Goal: Task Accomplishment & Management: Manage account settings

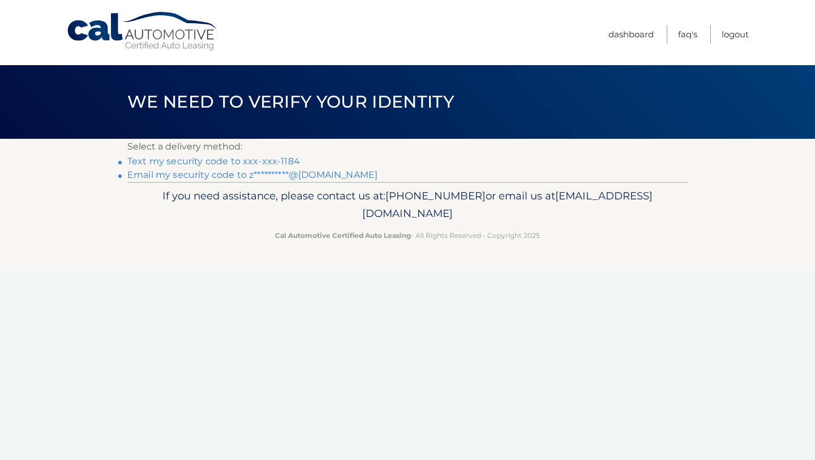
click at [234, 164] on link "Text my security code to xxx-xxx-1184" at bounding box center [213, 161] width 173 height 11
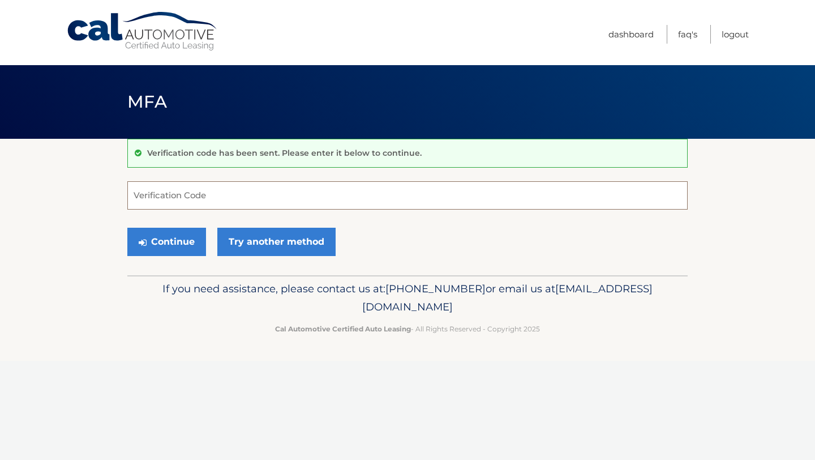
click at [236, 183] on input "Verification Code" at bounding box center [407, 195] width 561 height 28
type input "058353"
click at [127, 228] on button "Continue" at bounding box center [166, 242] width 79 height 28
click at [177, 240] on button "Continue" at bounding box center [166, 242] width 79 height 28
click at [211, 194] on input "Verification Code" at bounding box center [407, 195] width 561 height 28
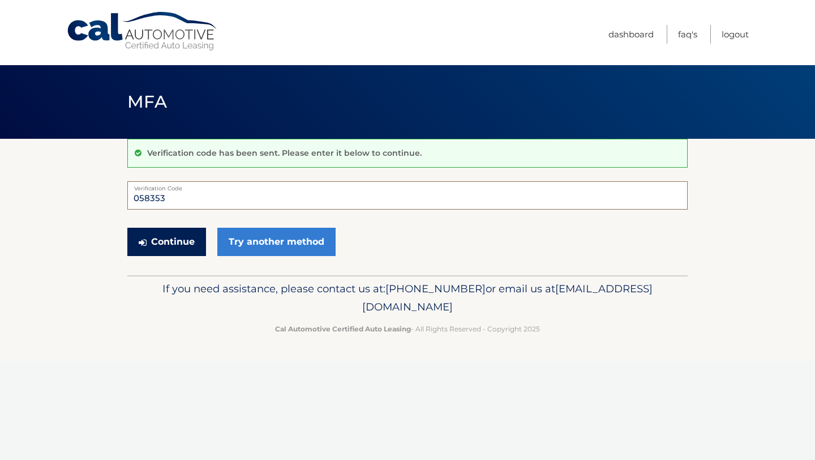
type input "058353"
click at [196, 246] on button "Continue" at bounding box center [166, 242] width 79 height 28
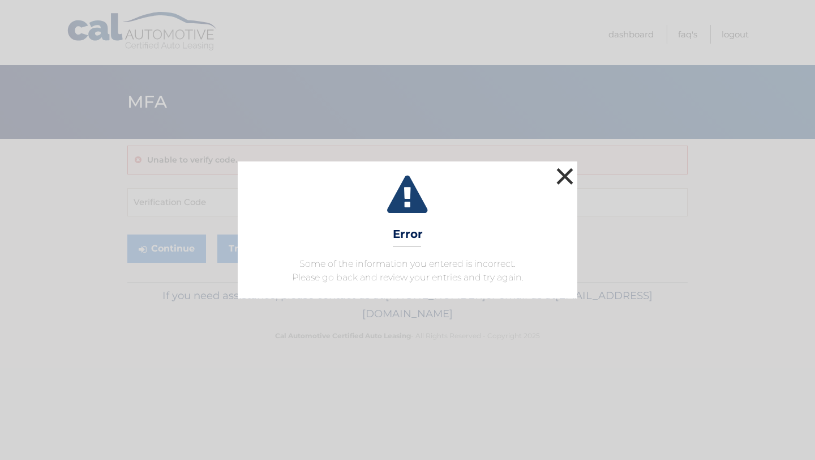
click at [563, 173] on button "×" at bounding box center [565, 176] width 23 height 23
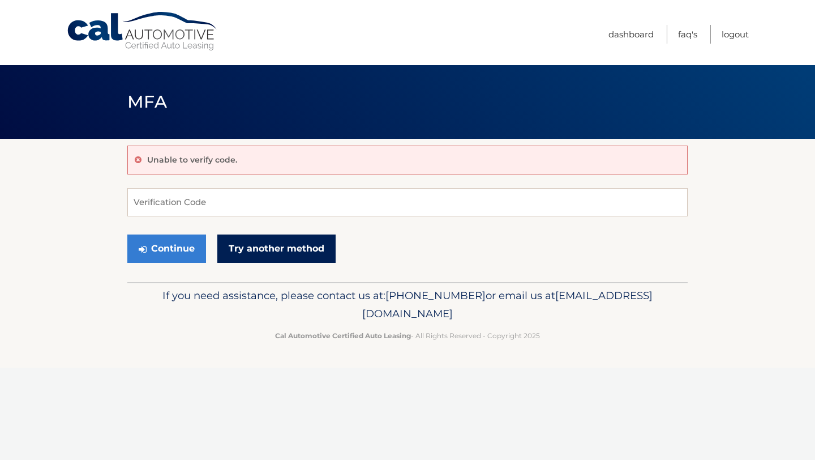
click at [315, 246] on link "Try another method" at bounding box center [276, 248] width 118 height 28
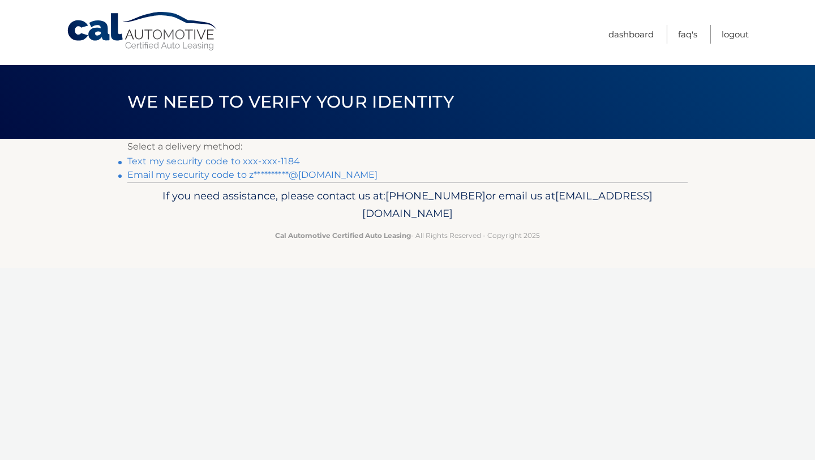
click at [285, 160] on link "Text my security code to xxx-xxx-1184" at bounding box center [213, 161] width 173 height 11
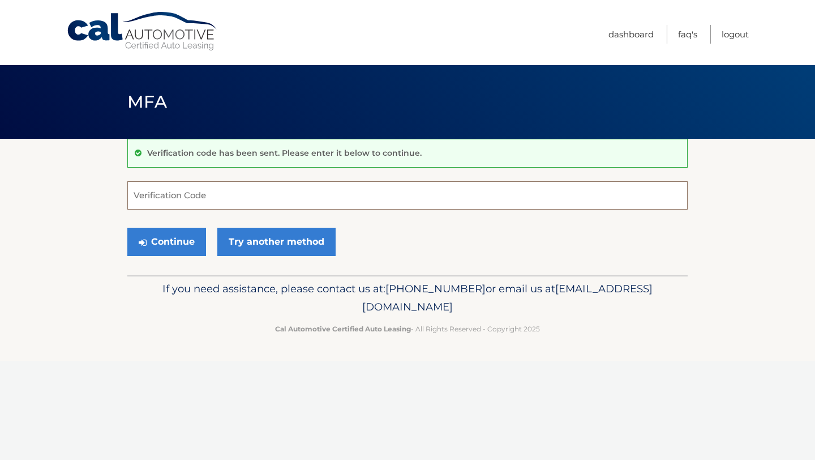
click at [216, 191] on input "Verification Code" at bounding box center [407, 195] width 561 height 28
type input "712573"
click at [179, 237] on button "Continue" at bounding box center [166, 242] width 79 height 28
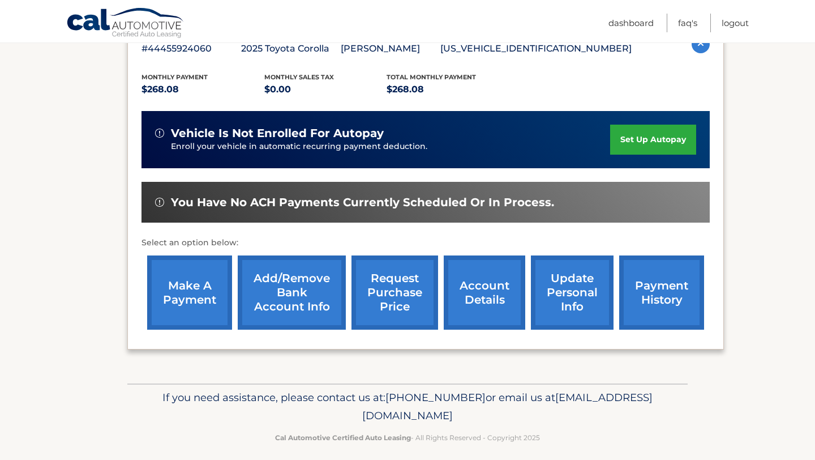
scroll to position [221, 0]
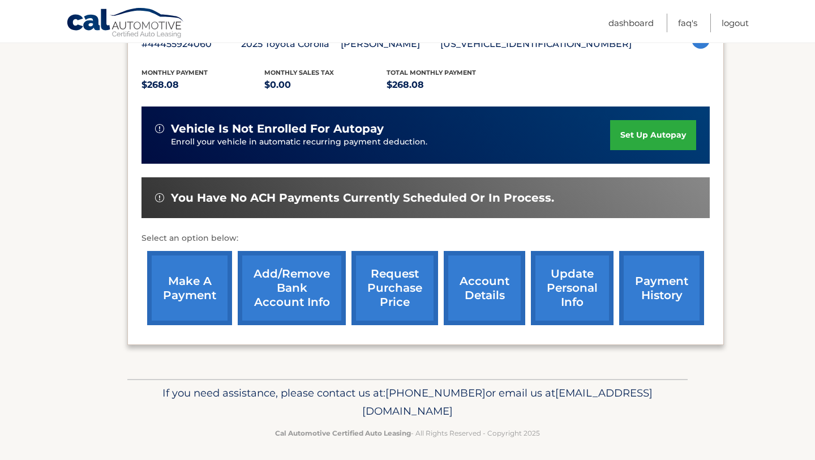
click at [182, 271] on link "make a payment" at bounding box center [189, 288] width 85 height 74
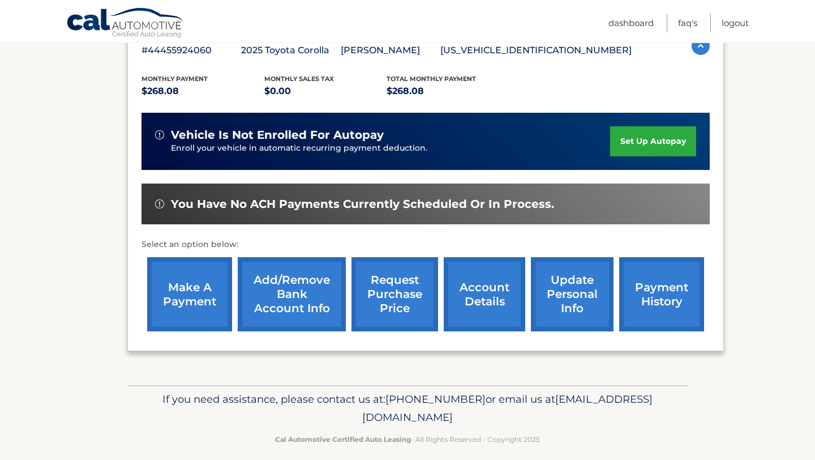
scroll to position [215, 0]
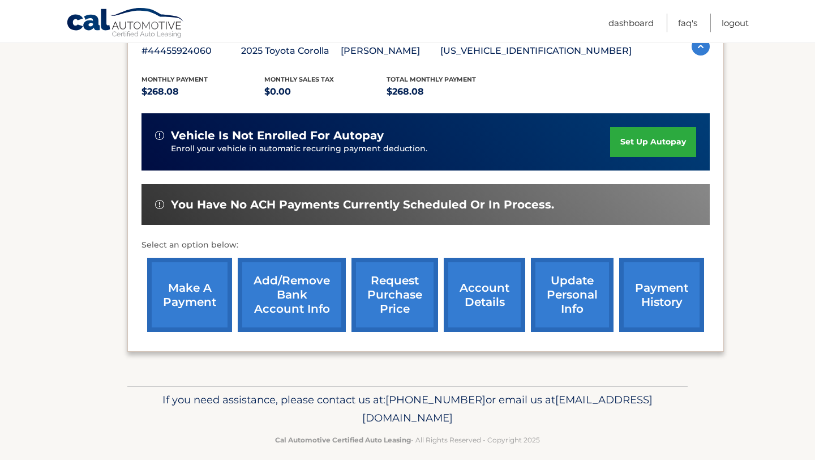
click at [632, 142] on link "set up autopay" at bounding box center [653, 142] width 86 height 30
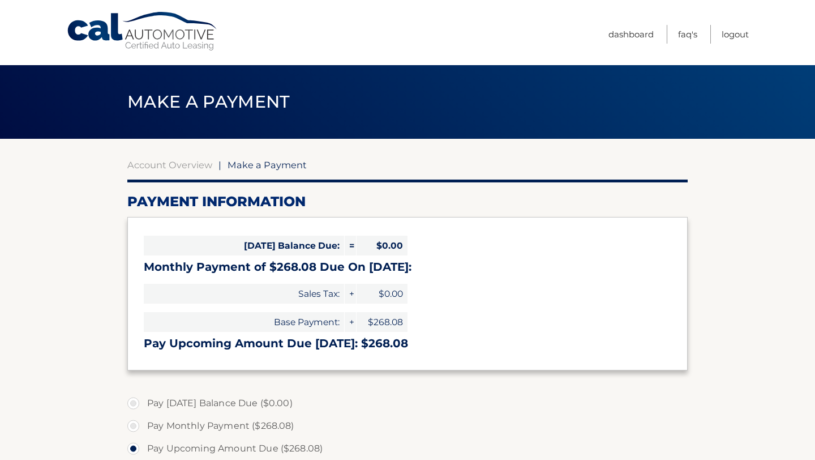
select select "MmYwYzQzNWEtMzljNS00NjgxLWE1Y2QtNWFkMzYzNDJjMDRm"
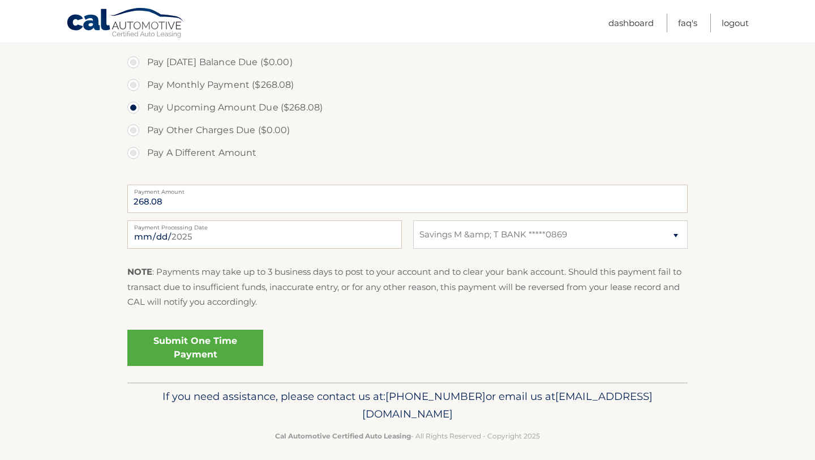
scroll to position [349, 0]
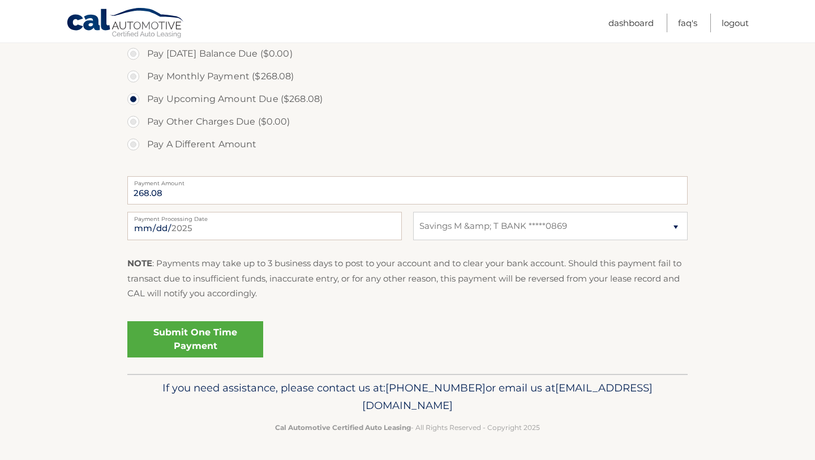
click at [182, 339] on link "Submit One Time Payment" at bounding box center [195, 339] width 136 height 36
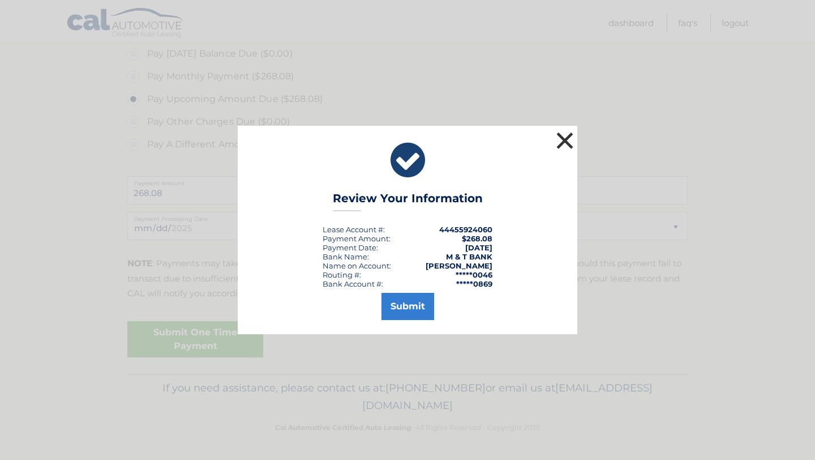
click at [564, 138] on button "×" at bounding box center [565, 140] width 23 height 23
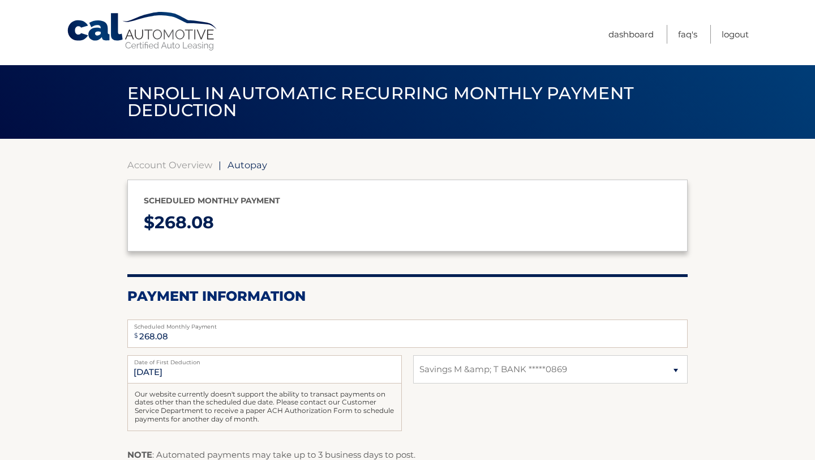
select select "MmYwYzQzNWEtMzljNS00NjgxLWE1Y2QtNWFkMzYzNDJjMDRm"
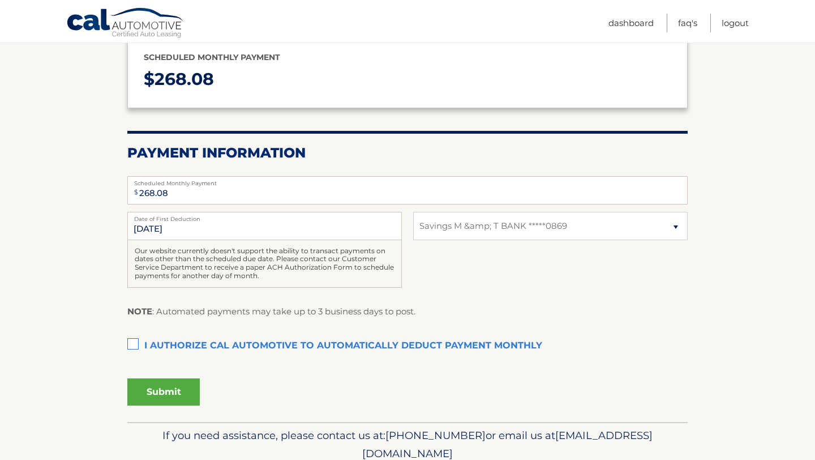
scroll to position [147, 0]
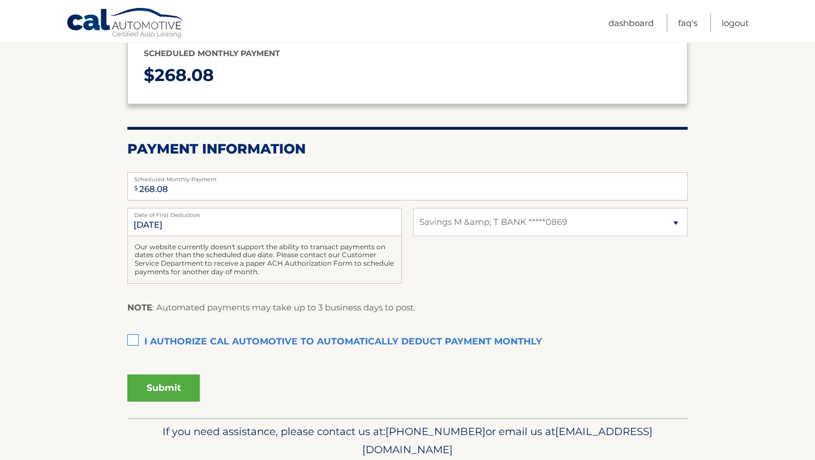
click at [301, 341] on label "I authorize cal automotive to automatically deduct payment monthly This checkbo…" at bounding box center [407, 342] width 561 height 23
click at [0, 0] on input "I authorize cal automotive to automatically deduct payment monthly This checkbo…" at bounding box center [0, 0] width 0 height 0
click at [182, 381] on button "Submit" at bounding box center [163, 387] width 72 height 27
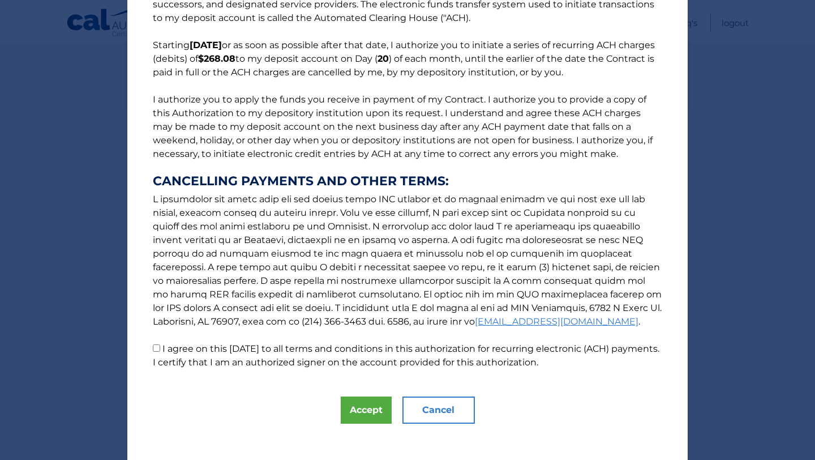
scroll to position [75, 0]
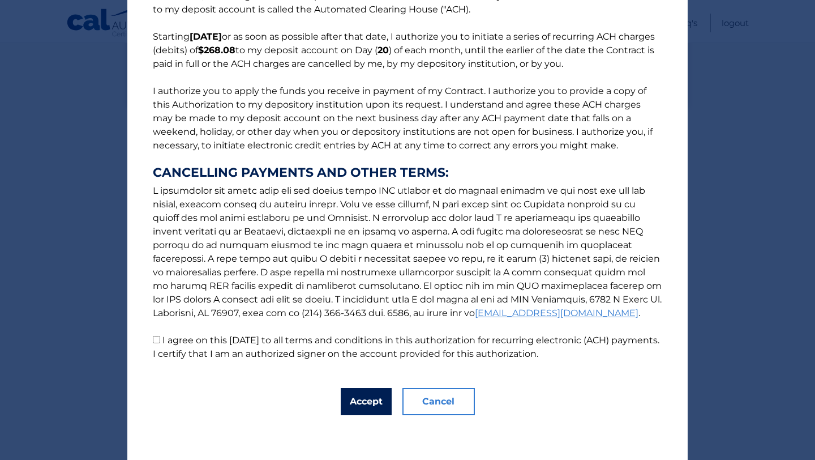
click at [374, 398] on button "Accept" at bounding box center [366, 401] width 51 height 27
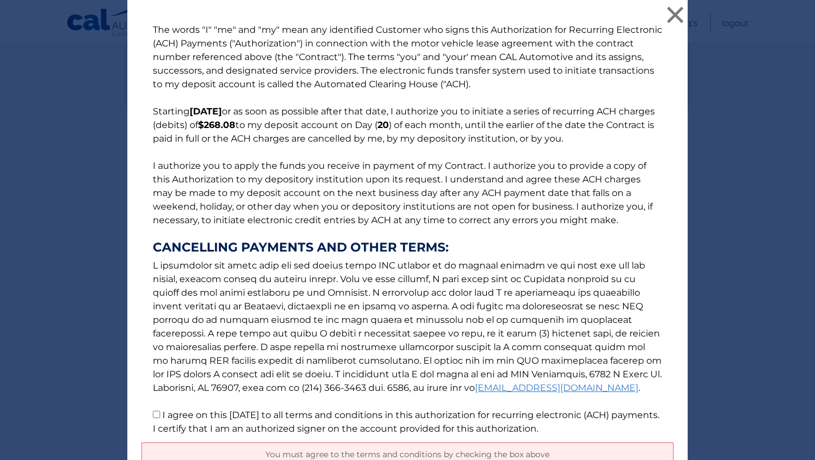
scroll to position [102, 0]
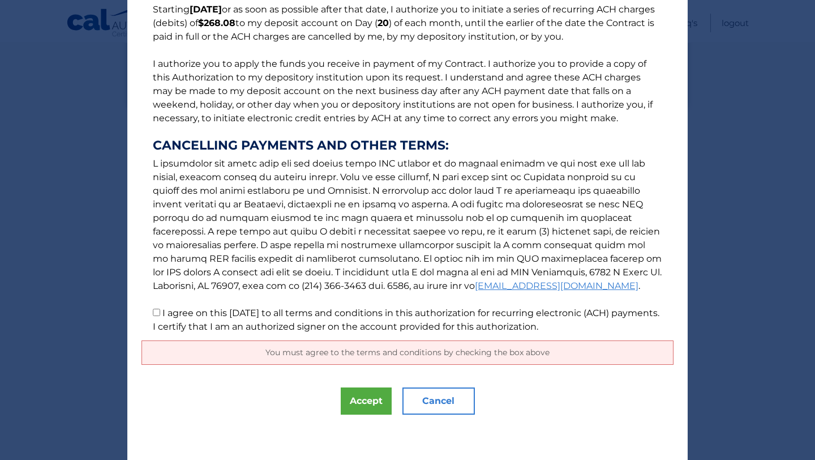
click at [157, 309] on input "I agree on this 09/16/2025 to all terms and conditions in this authorization fo…" at bounding box center [156, 312] width 7 height 7
checkbox input "true"
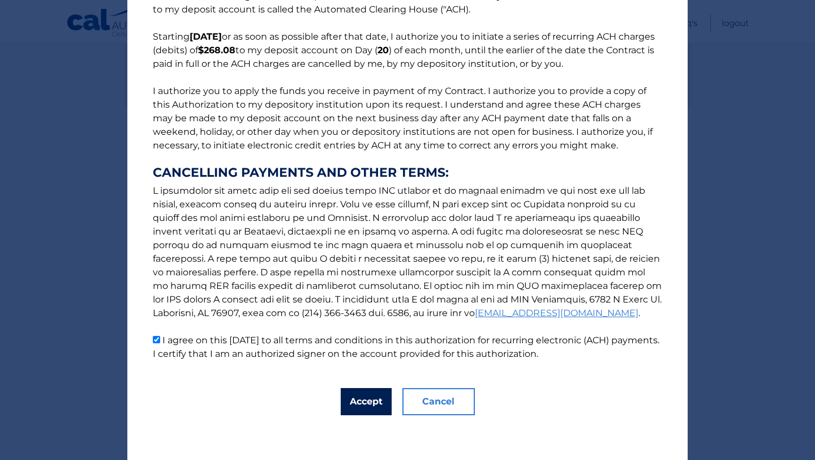
click at [357, 390] on button "Accept" at bounding box center [366, 401] width 51 height 27
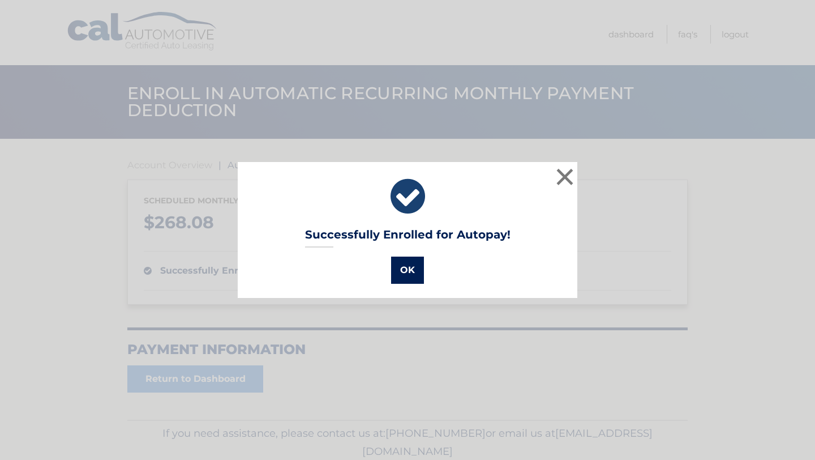
click at [405, 263] on button "OK" at bounding box center [407, 270] width 33 height 27
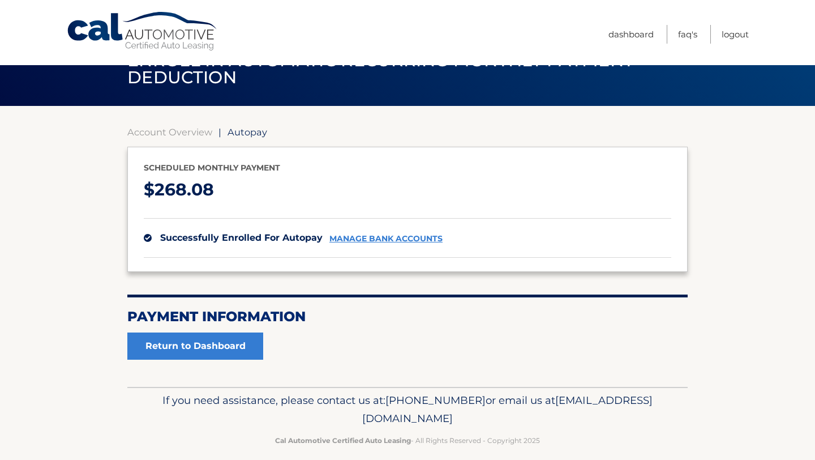
scroll to position [46, 0]
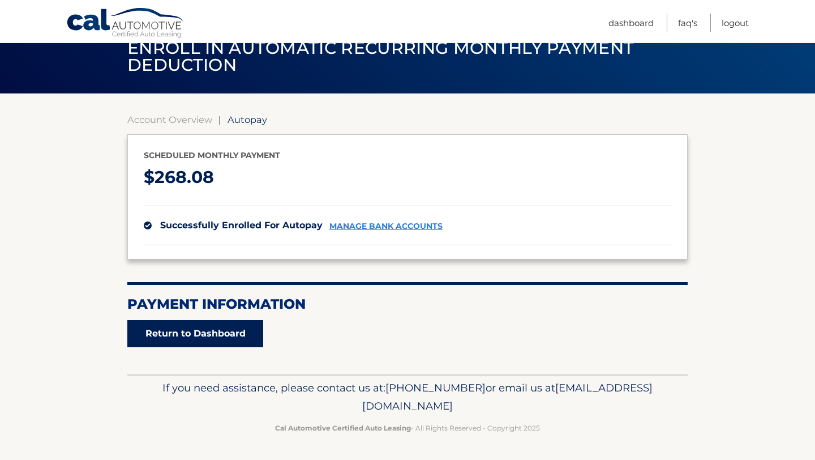
click at [198, 332] on link "Return to Dashboard" at bounding box center [195, 333] width 136 height 27
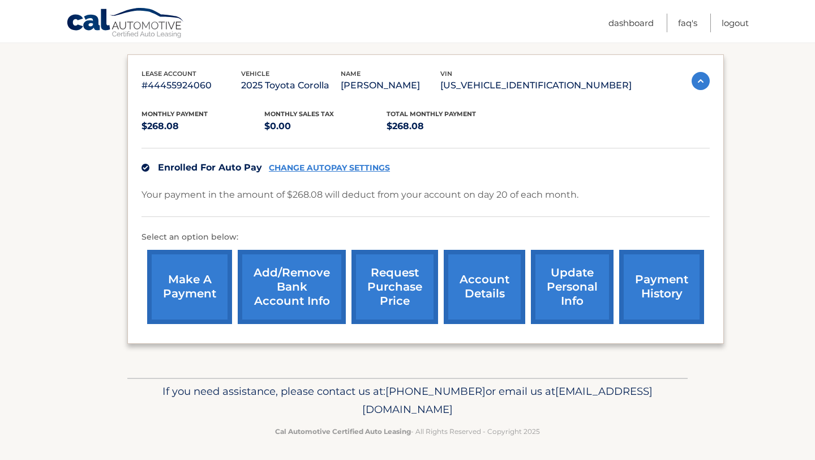
scroll to position [183, 0]
